Goal: Information Seeking & Learning: Learn about a topic

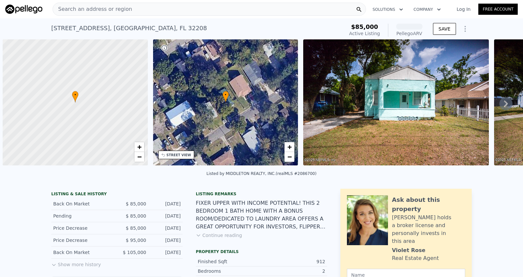
scroll to position [0, 3]
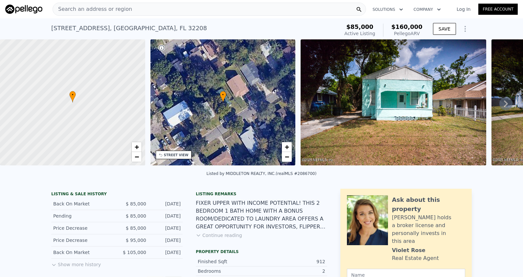
click at [94, 6] on span "Search an address or region" at bounding box center [92, 9] width 79 height 8
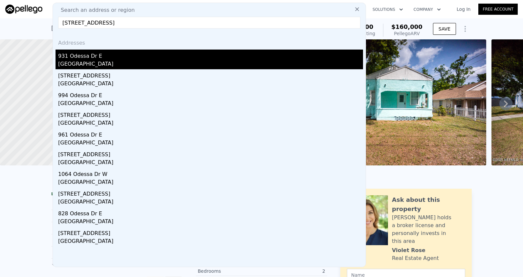
type input "[STREET_ADDRESS]"
click at [120, 65] on div "[GEOGRAPHIC_DATA]" at bounding box center [210, 64] width 305 height 9
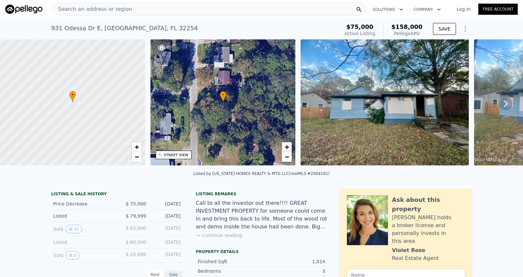
click at [287, 147] on span "+" at bounding box center [287, 147] width 4 height 8
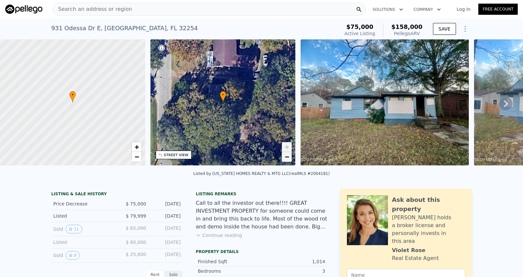
click at [284, 160] on link "−" at bounding box center [287, 157] width 10 height 10
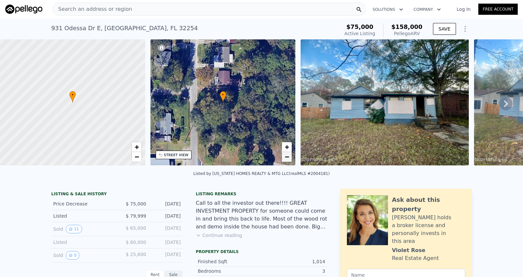
click at [284, 160] on link "−" at bounding box center [287, 157] width 10 height 10
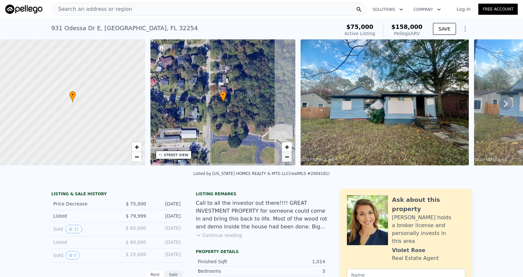
click at [284, 160] on link "−" at bounding box center [287, 157] width 10 height 10
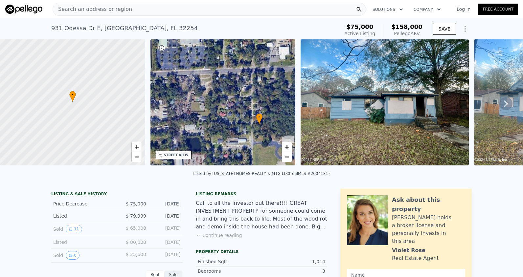
drag, startPoint x: 260, startPoint y: 136, endPoint x: 292, endPoint y: 141, distance: 31.9
click at [296, 159] on div "• + − • + − STREET VIEW Loading... SATELLITE VIEW" at bounding box center [261, 103] width 523 height 129
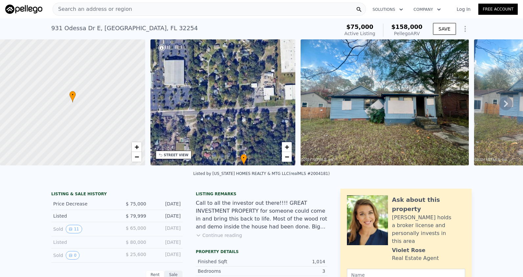
drag, startPoint x: 266, startPoint y: 99, endPoint x: 250, endPoint y: 140, distance: 44.0
click at [250, 140] on div "• + −" at bounding box center [223, 102] width 145 height 126
drag, startPoint x: 496, startPoint y: 101, endPoint x: 501, endPoint y: 114, distance: 13.6
click at [496, 102] on div "• + − • + − STREET VIEW Loading... SATELLITE VIEW" at bounding box center [261, 103] width 523 height 129
click at [504, 106] on icon at bounding box center [506, 103] width 13 height 13
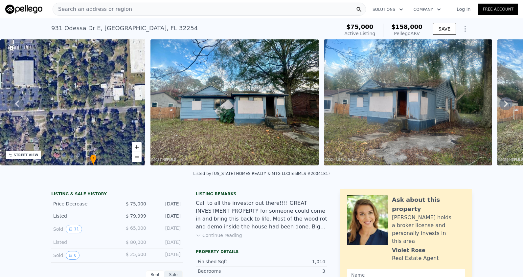
click at [504, 106] on icon at bounding box center [506, 103] width 13 height 13
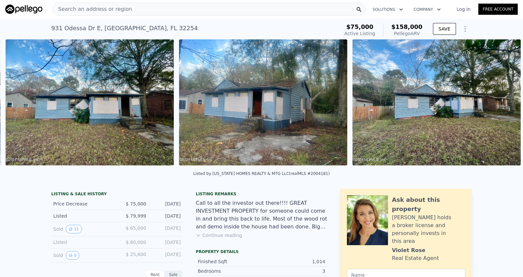
scroll to position [0, 301]
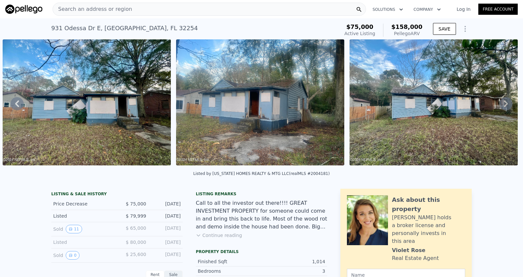
click at [144, 13] on div "Search an address or region" at bounding box center [210, 9] width 314 height 13
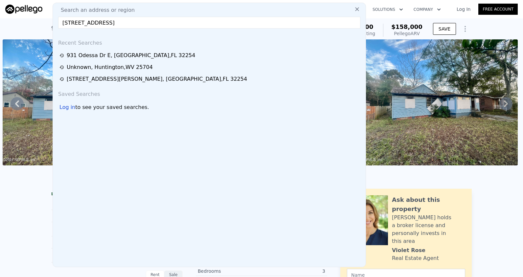
click at [175, 25] on input "[STREET_ADDRESS]" at bounding box center [209, 23] width 302 height 12
type input "[STREET_ADDRESS]"
click at [182, 9] on div "Search an address or region" at bounding box center [210, 10] width 308 height 8
click at [168, 21] on input "[STREET_ADDRESS]" at bounding box center [209, 23] width 302 height 12
click at [331, 26] on input "[STREET_ADDRESS]" at bounding box center [209, 23] width 302 height 12
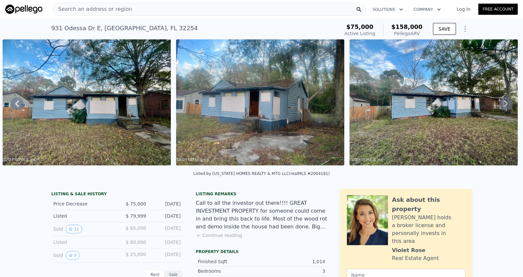
click at [459, 9] on link "Log In" at bounding box center [464, 9] width 30 height 7
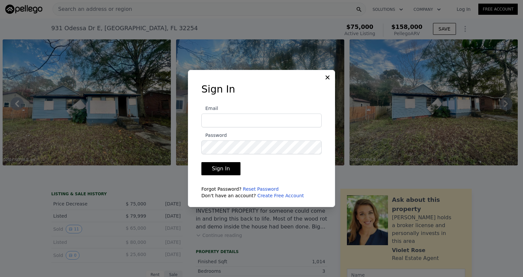
click at [216, 119] on input "Email" at bounding box center [261, 121] width 120 height 14
type input "[PERSON_NAME][EMAIL_ADDRESS][DOMAIN_NAME]"
click at [201, 162] on button "Sign In" at bounding box center [220, 168] width 39 height 13
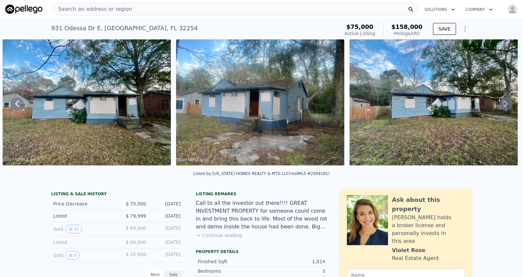
click at [179, 9] on div "Search an address or region" at bounding box center [236, 9] width 366 height 13
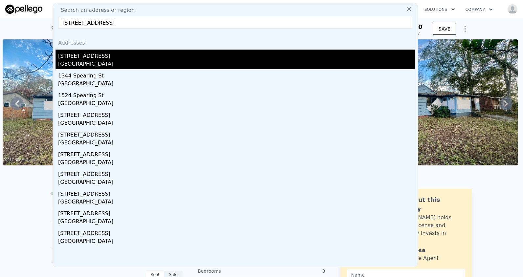
type input "[STREET_ADDRESS]"
click at [126, 67] on div "[GEOGRAPHIC_DATA]" at bounding box center [236, 64] width 357 height 9
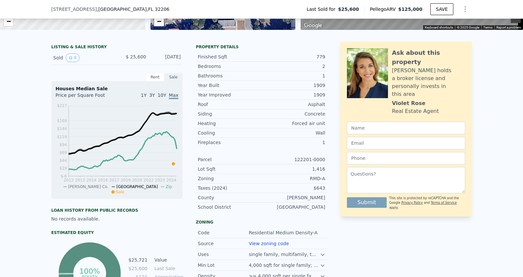
scroll to position [162, 0]
